Goal: Task Accomplishment & Management: Complete application form

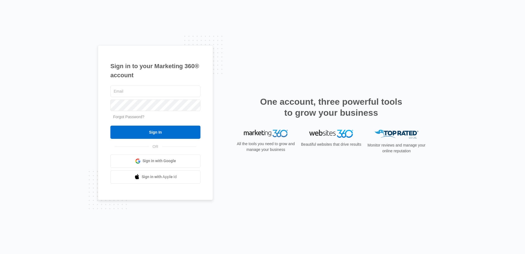
type input "[EMAIL_ADDRESS][DOMAIN_NAME]"
click at [110, 126] on input "Sign In" at bounding box center [155, 132] width 90 height 13
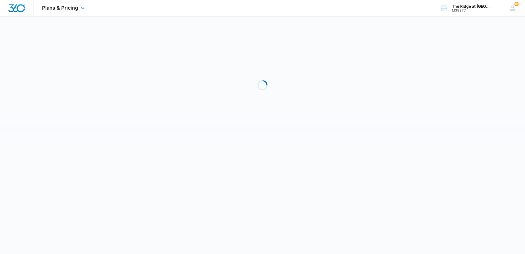
click at [57, 11] on div "Plans & Pricing Apps Reputation Websites Forms CRM Email Social Shop Payments P…" at bounding box center [64, 8] width 60 height 16
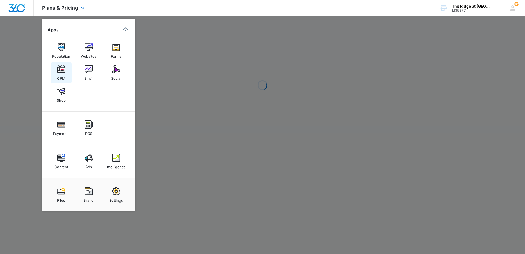
click at [60, 72] on img at bounding box center [61, 69] width 8 height 8
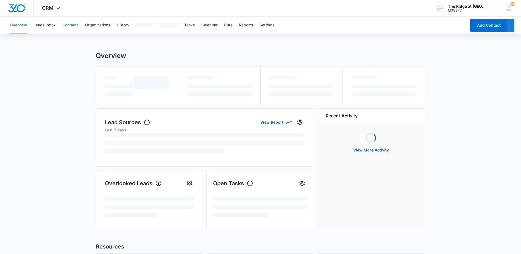
click at [70, 24] on button "Contacts" at bounding box center [70, 25] width 16 height 18
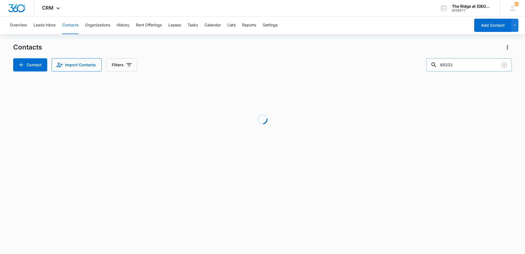
click at [456, 64] on input "68203" at bounding box center [470, 64] width 86 height 13
click at [196, 30] on button "Tasks" at bounding box center [193, 25] width 10 height 18
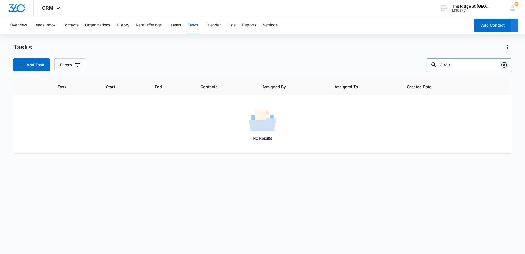
click at [509, 65] on button "Clear" at bounding box center [504, 64] width 9 height 9
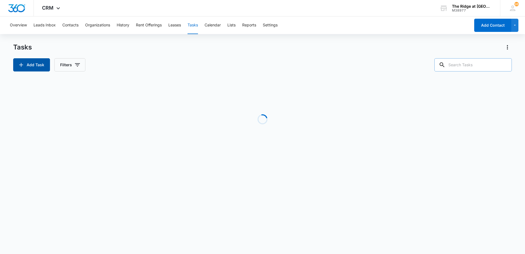
click at [48, 71] on button "Add Task" at bounding box center [31, 64] width 37 height 13
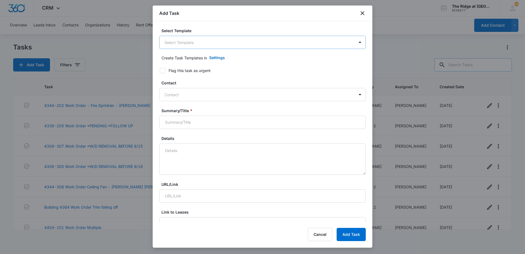
click at [199, 46] on body "CRM Apps Reputation Websites Forms CRM Email Social Shop Payments POS Content A…" at bounding box center [262, 127] width 525 height 254
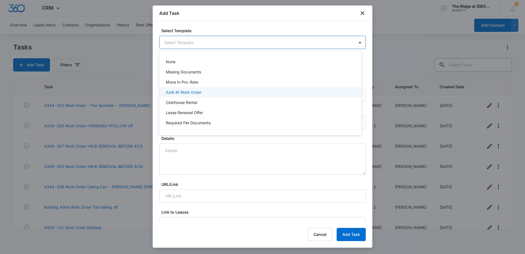
click at [195, 92] on p "(Unit #) Work Order" at bounding box center [183, 92] width 35 height 6
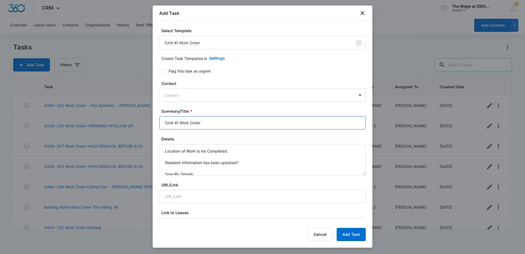
drag, startPoint x: 178, startPoint y: 122, endPoint x: 144, endPoint y: 126, distance: 33.4
click at [144, 126] on body "CRM Apps Reputation Websites Forms CRM Email Social Shop Payments POS Content A…" at bounding box center [262, 127] width 525 height 254
type input "4456-202 Work Order"
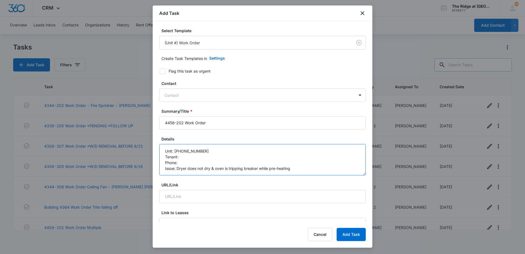
click at [179, 158] on textarea "Unit: 4456-202 Tenant: Phone: Issue: Dryer does not dry & oven is tripping brea…" at bounding box center [262, 159] width 207 height 31
paste textarea "B"
click at [179, 160] on textarea "Unit: 4456-202 Tenant: Brent Salzman Phone: Issue: Dryer does not dry & oven is…" at bounding box center [262, 159] width 207 height 31
paste textarea "970-685-7339"
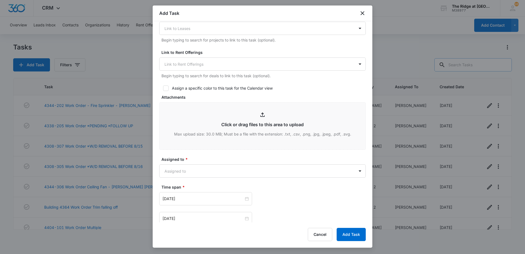
scroll to position [220, 0]
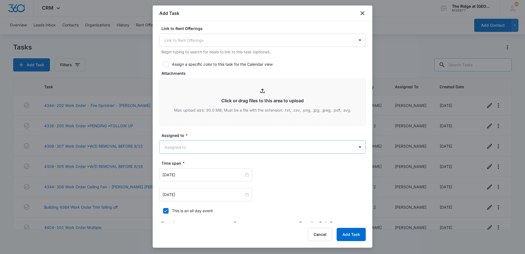
type textarea "Unit: 4456-202 Tenant: Brent Salzman Phone: 970-685-7339 Issue: Dryer does not …"
click at [203, 151] on body "CRM Apps Reputation Websites Forms CRM Email Social Shop Payments POS Content A…" at bounding box center [262, 127] width 525 height 254
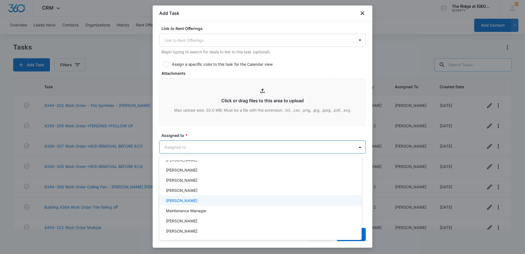
scroll to position [55, 0]
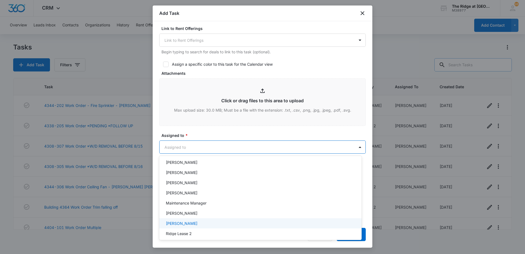
click at [187, 224] on p "Ricardo Marin" at bounding box center [182, 223] width 32 height 6
click at [212, 147] on div at bounding box center [262, 127] width 525 height 254
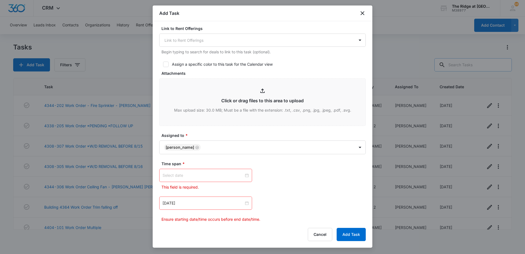
scroll to position [247, 0]
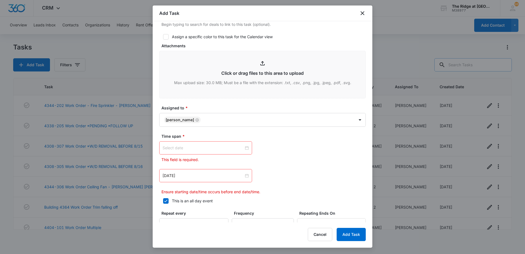
click at [244, 148] on div at bounding box center [206, 148] width 86 height 6
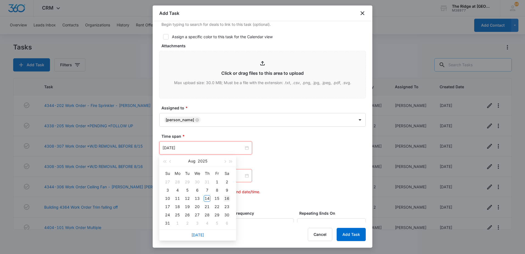
type input "Aug 16, 2025"
type input "Sep 5, 2025"
type input "Aug 2, 2025"
type input "Aug 14, 2025"
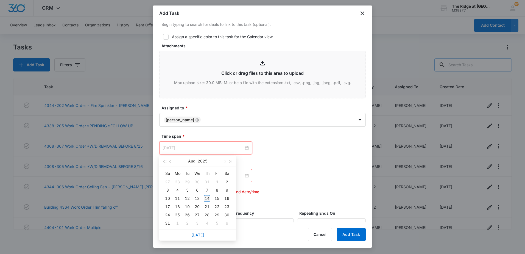
click at [207, 200] on div "14" at bounding box center [207, 198] width 7 height 7
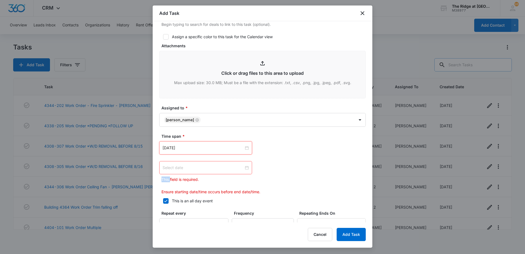
click at [246, 167] on div at bounding box center [206, 168] width 86 height 6
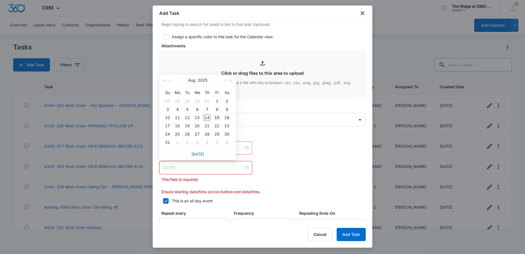
type input "Aug 15, 2025"
click at [220, 118] on div "15" at bounding box center [217, 117] width 7 height 7
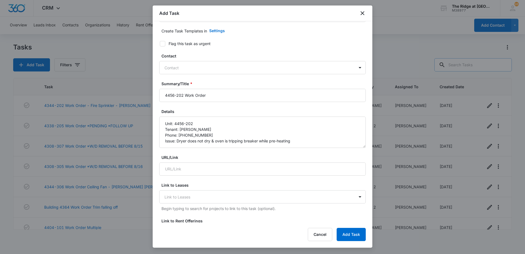
scroll to position [0, 0]
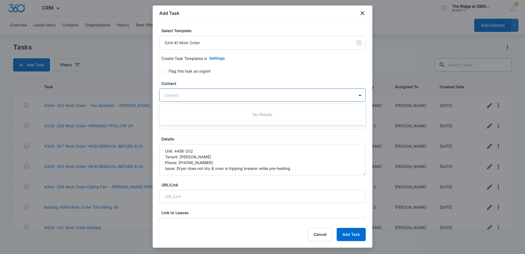
click at [194, 94] on div at bounding box center [260, 95] width 190 height 7
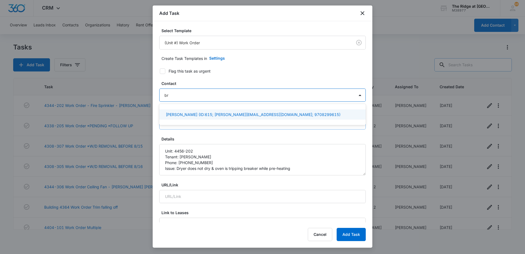
type input "b"
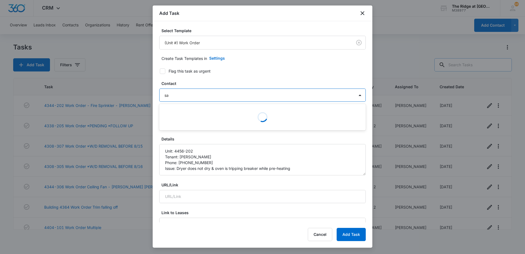
type input "s"
click at [212, 164] on textarea "Unit: 4456-202 Tenant: Brent Salzman Phone: 970-685-7339 Issue: Dryer does not …" at bounding box center [262, 159] width 207 height 31
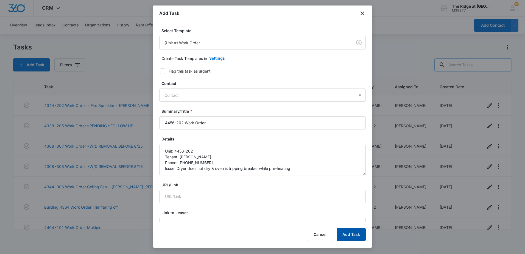
click at [345, 232] on button "Add Task" at bounding box center [351, 234] width 29 height 13
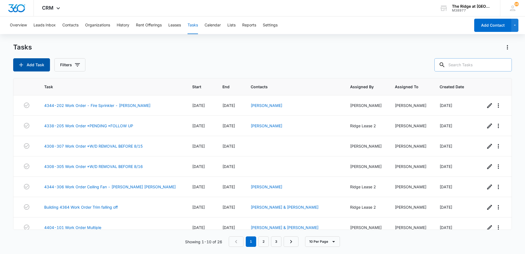
click at [30, 59] on button "Add Task" at bounding box center [31, 64] width 37 height 13
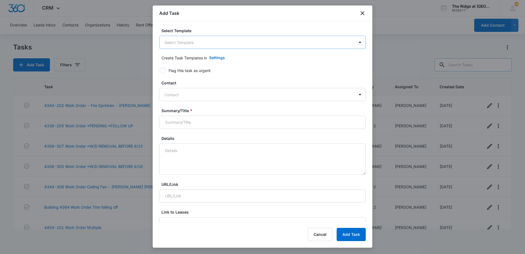
click at [204, 45] on body "CRM Apps Reputation Websites Forms CRM Email Social Shop Payments POS Content A…" at bounding box center [262, 127] width 525 height 254
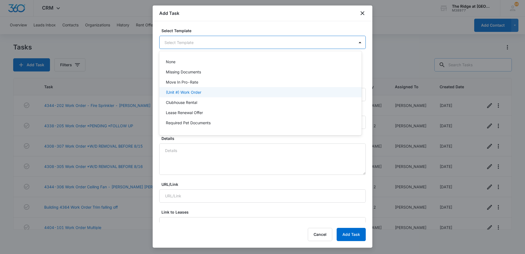
click at [194, 96] on div "(Unit #) Work Order" at bounding box center [260, 92] width 203 height 10
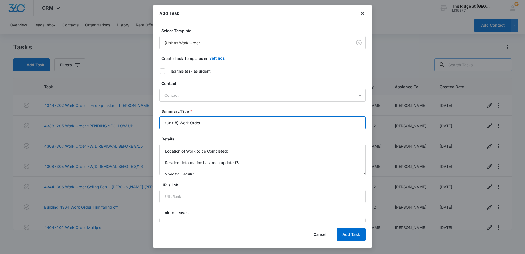
drag, startPoint x: 178, startPoint y: 123, endPoint x: 157, endPoint y: 126, distance: 21.3
click at [157, 126] on div "Select Template (Unit #) Work Order Create Task Templates in Settings Flag this…" at bounding box center [263, 121] width 220 height 201
type input "4406-208 Work Order"
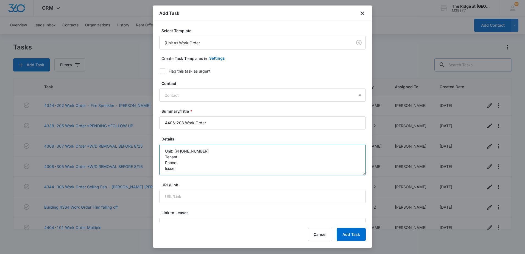
click at [201, 158] on textarea "Unit: 4406-208 Tenant: Phone: Issue:" at bounding box center [262, 159] width 207 height 31
click at [184, 165] on textarea "Unit: 4406-208 Tenant: Phone: Issue:" at bounding box center [262, 159] width 207 height 31
click at [191, 158] on textarea "Unit: 4406-208 Tenant: Phone: Issue:" at bounding box center [262, 159] width 207 height 31
paste textarea "Jamie Newlin"
click at [190, 163] on textarea "Unit: 4406-208 Tenant: Jamie Newlin Phone: Issue:" at bounding box center [262, 159] width 207 height 31
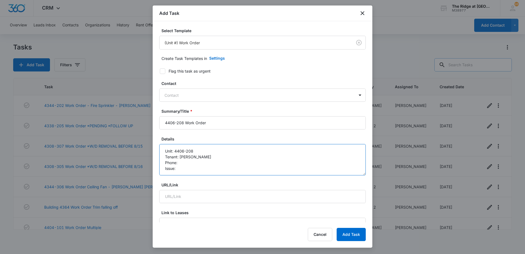
paste textarea "720-491-7090"
click at [194, 164] on textarea "Unit: 4406-208 Tenant: Jamie Newlin Phone: 720-491-7090 Issue:" at bounding box center [262, 159] width 207 height 31
click at [195, 169] on textarea "Unit: 4406-208 Tenant: Jamie Newlin Phone: 720-491-7090 Issue:" at bounding box center [262, 159] width 207 height 31
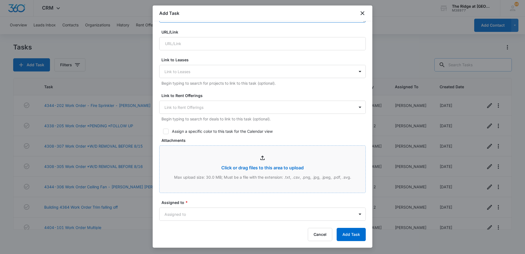
scroll to position [220, 0]
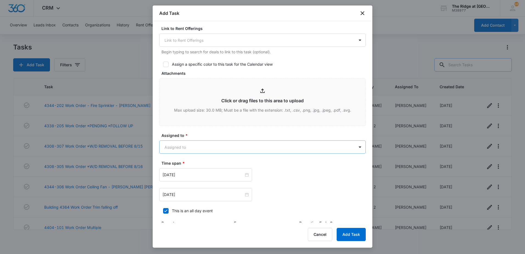
type textarea "Unit: 4406-208 Tenant: Jamie Newlin Phone: 720-491-7090 Issue: Disposal is not …"
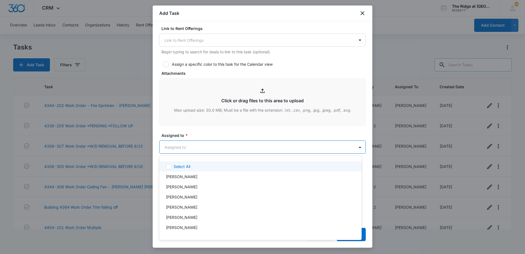
click at [190, 150] on body "CRM Apps Reputation Websites Forms CRM Email Social Shop Payments POS Content A…" at bounding box center [262, 127] width 525 height 254
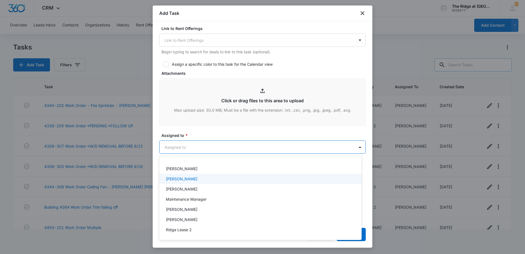
scroll to position [59, 0]
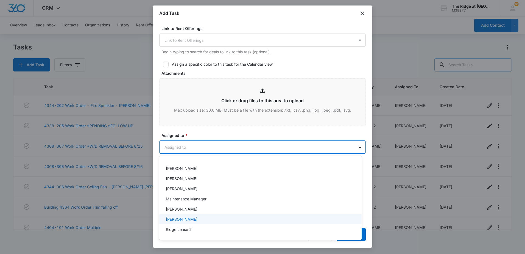
click at [187, 220] on p "Ricardo Marin" at bounding box center [182, 219] width 32 height 6
click at [204, 143] on div at bounding box center [262, 127] width 525 height 254
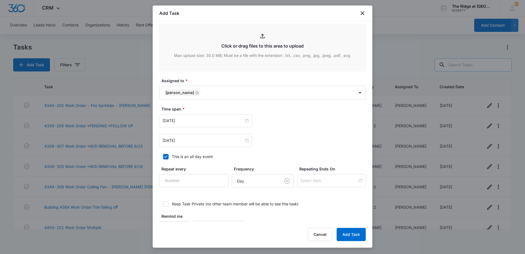
scroll to position [275, 0]
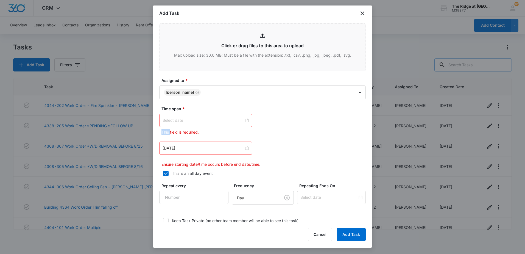
click at [245, 119] on div at bounding box center [206, 120] width 86 height 6
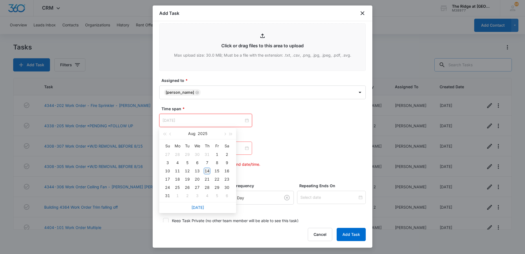
type input "Aug 14, 2025"
click at [208, 171] on div "14" at bounding box center [207, 171] width 7 height 7
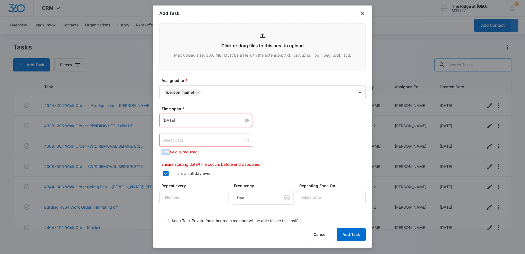
click at [246, 141] on div at bounding box center [206, 140] width 86 height 6
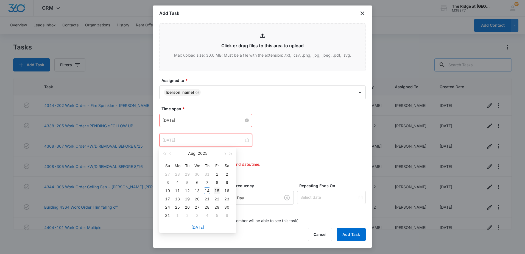
type input "Aug 15, 2025"
click at [218, 193] on div "15" at bounding box center [217, 190] width 7 height 7
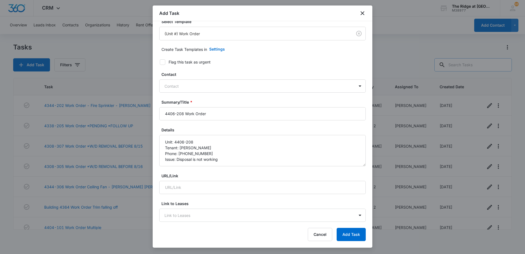
scroll to position [0, 0]
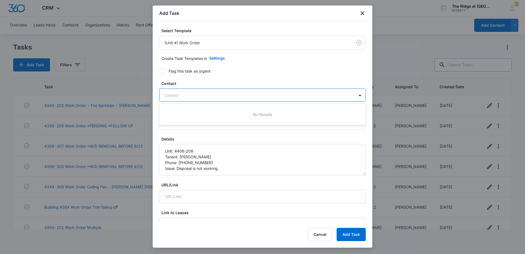
click at [185, 92] on div at bounding box center [260, 95] width 190 height 7
type input "new"
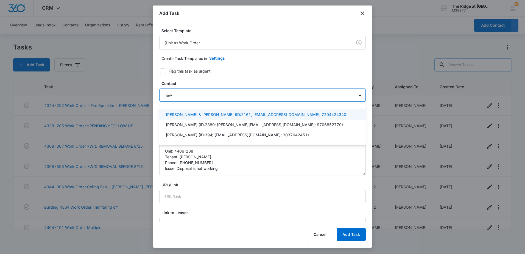
click at [183, 114] on p "Dorothy Newlin & Jamie Lee Newlin (ID:2161; newlindorothy@gmail.com; 7204424340)" at bounding box center [257, 115] width 182 height 6
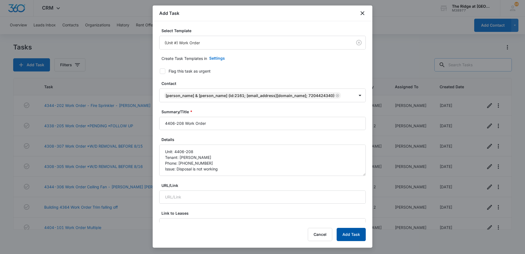
click at [347, 235] on button "Add Task" at bounding box center [351, 234] width 29 height 13
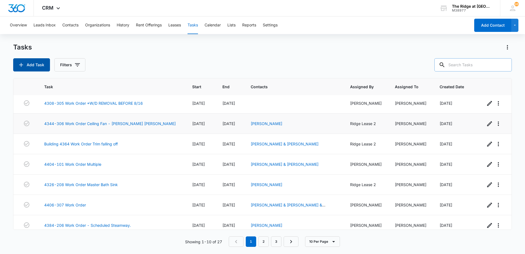
scroll to position [69, 0]
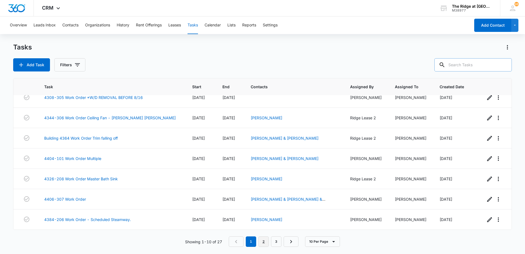
click at [261, 246] on link "2" at bounding box center [264, 241] width 10 height 10
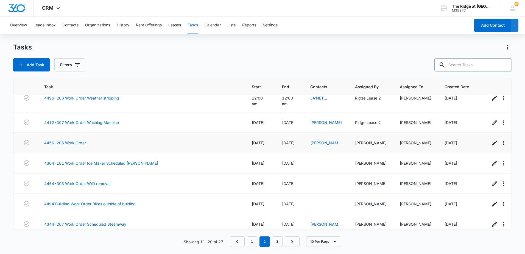
scroll to position [76, 0]
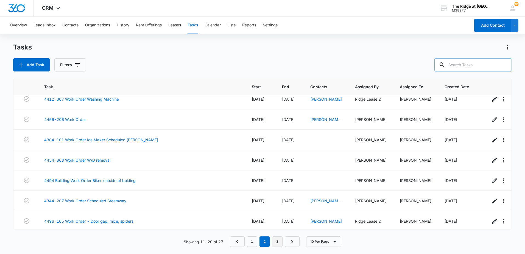
click at [281, 239] on link "3" at bounding box center [277, 241] width 10 height 10
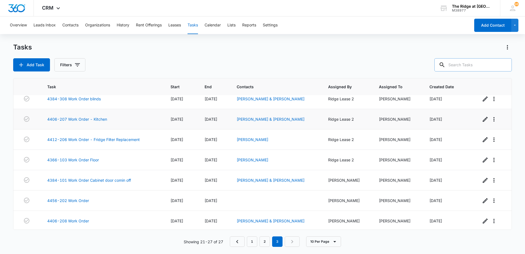
scroll to position [8, 0]
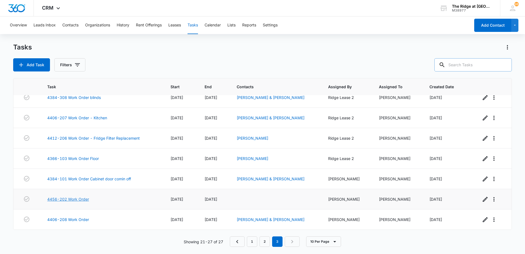
click at [72, 198] on link "4456-202 Work Order" at bounding box center [68, 199] width 42 height 6
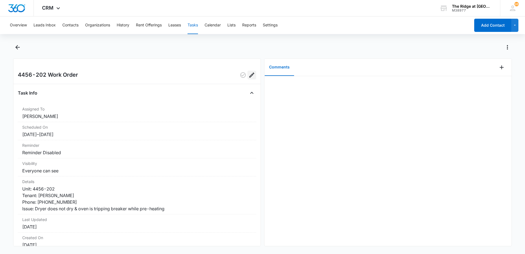
click at [249, 77] on icon "Edit" at bounding box center [252, 75] width 7 height 7
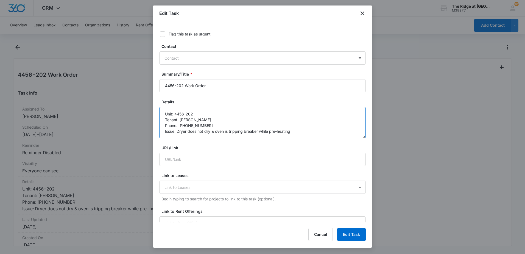
click at [303, 131] on textarea "Unit: 4456-202 Tenant: Brent Salzman Phone: 970-685-7339 Issue: Dryer does not …" at bounding box center [262, 122] width 207 height 31
type textarea "Unit: 4456-202 Tenant: Brent Salzman Phone: 970-685-7339 Issue: Dryer does not …"
click at [356, 235] on button "Edit Task" at bounding box center [351, 234] width 29 height 13
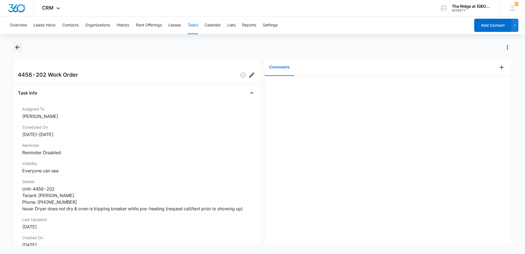
click at [18, 46] on icon "Back" at bounding box center [17, 47] width 7 height 7
